Goal: Browse casually: Explore the website without a specific task or goal

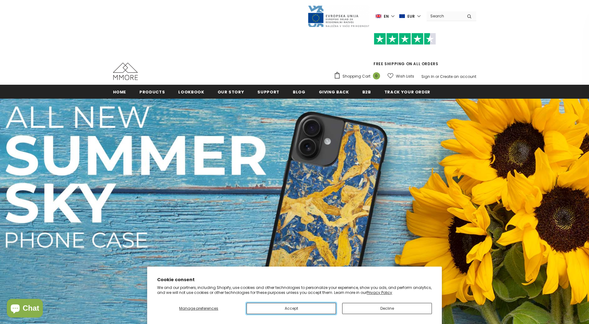
click at [299, 311] on button "Accept" at bounding box center [290, 308] width 89 height 11
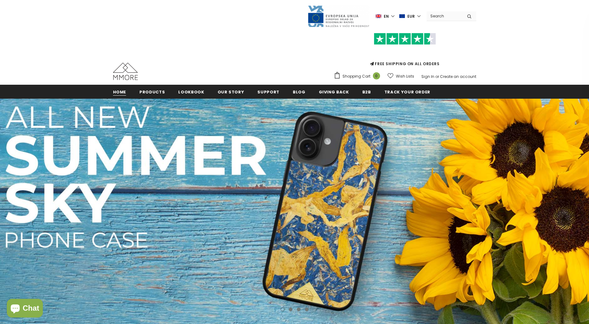
click at [119, 93] on span "Home" at bounding box center [119, 92] width 13 height 6
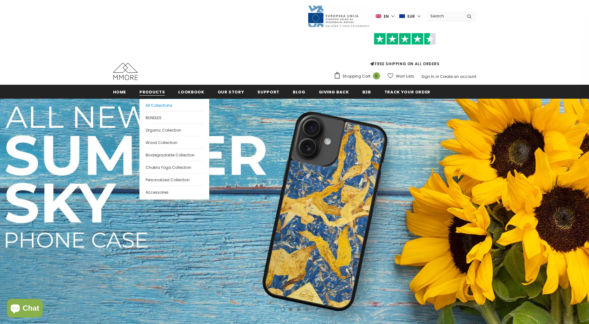
click at [157, 106] on span "All Collections" at bounding box center [159, 105] width 27 height 5
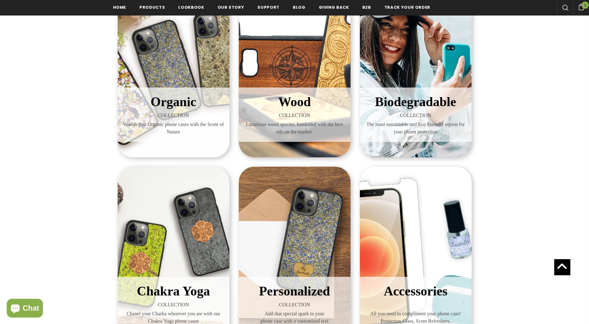
scroll to position [124, 0]
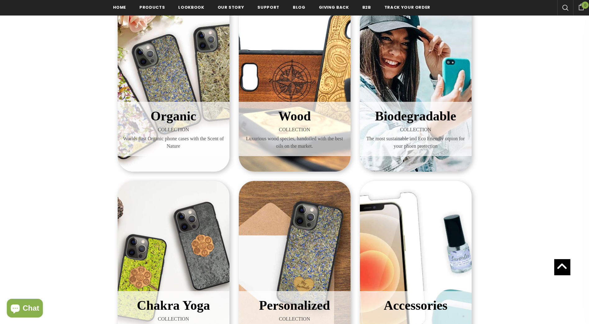
click at [176, 116] on span "Organic" at bounding box center [174, 116] width 46 height 14
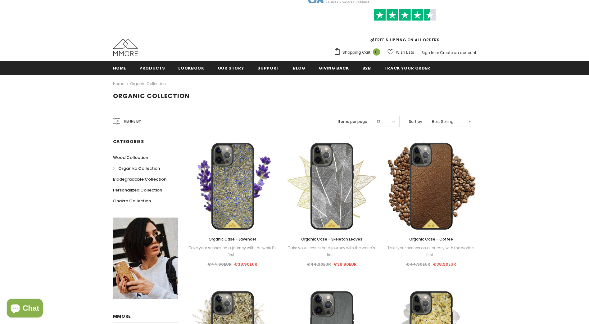
scroll to position [62, 0]
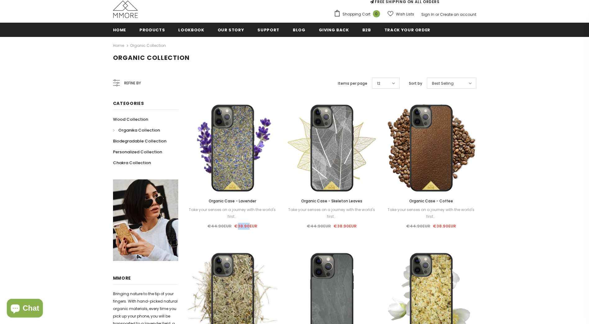
click at [248, 226] on span "€38.90EUR" at bounding box center [245, 226] width 23 height 6
click at [246, 225] on span "€38.90EUR" at bounding box center [245, 226] width 23 height 6
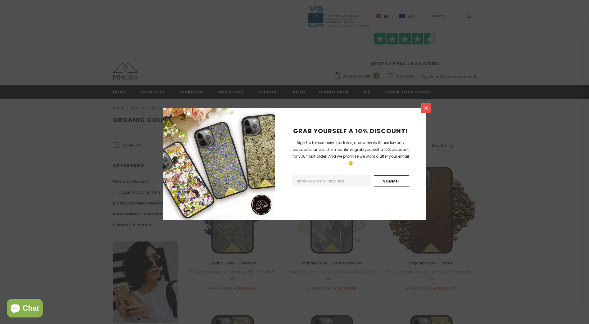
click at [426, 107] on icon at bounding box center [425, 108] width 5 height 5
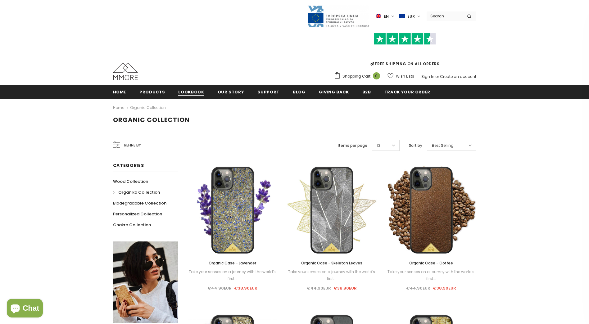
click at [190, 92] on span "Lookbook" at bounding box center [191, 92] width 26 height 6
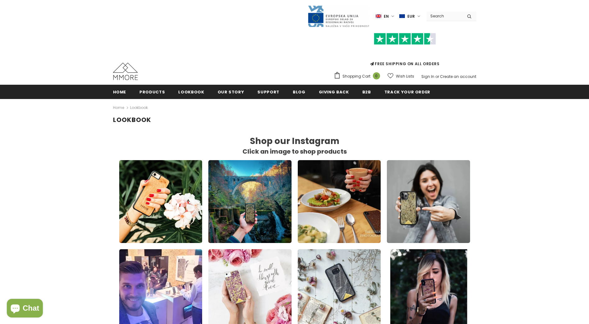
scroll to position [5, 5]
